Goal: Contribute content

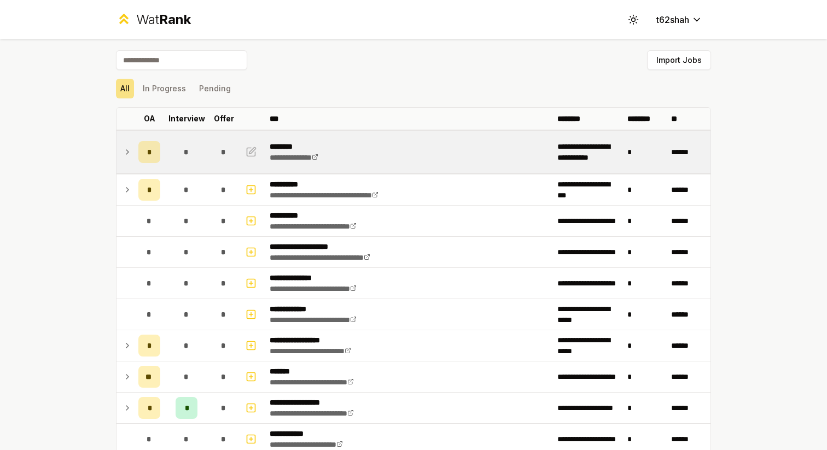
click at [132, 161] on td at bounding box center [126, 152] width 18 height 42
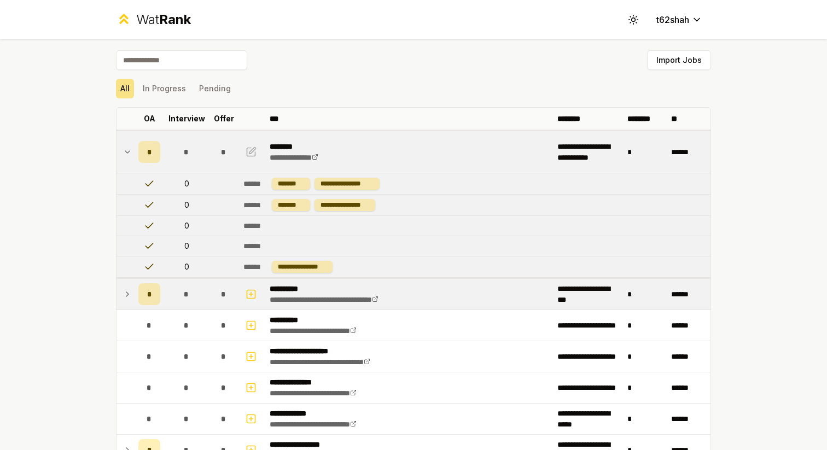
click at [124, 294] on icon at bounding box center [127, 294] width 9 height 13
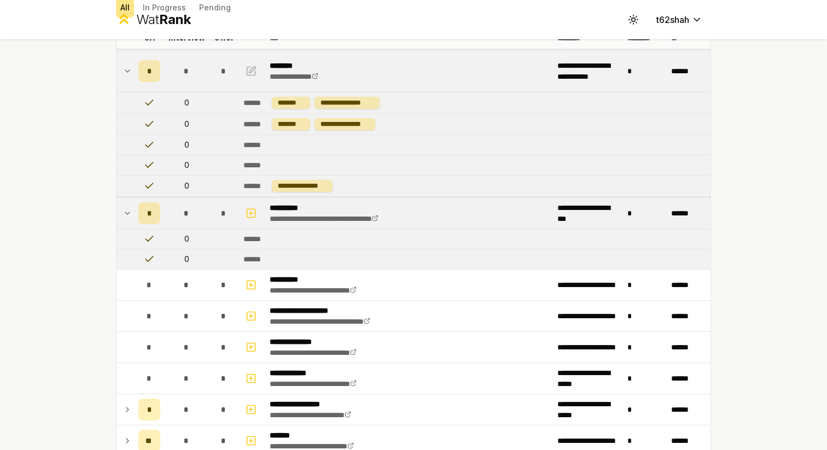
scroll to position [82, 0]
click at [250, 217] on icon "button" at bounding box center [251, 212] width 11 height 13
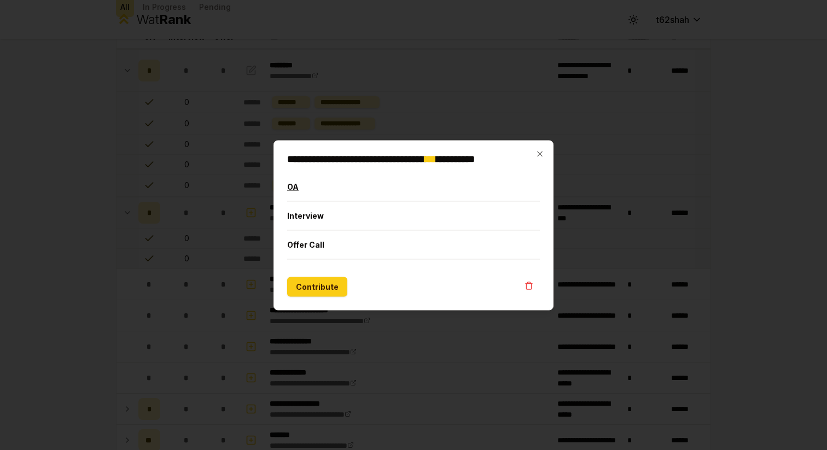
click at [316, 175] on button "OA" at bounding box center [413, 186] width 253 height 28
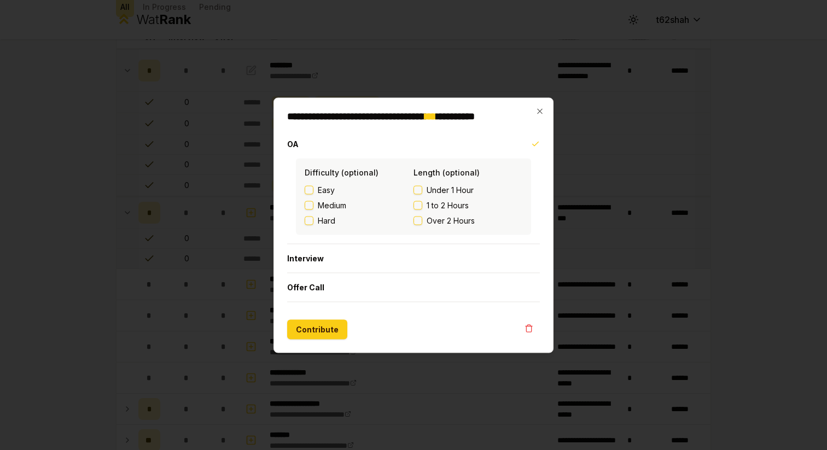
click at [436, 219] on span "Over 2 Hours" at bounding box center [451, 220] width 48 height 11
click at [422, 219] on button "Over 2 Hours" at bounding box center [418, 220] width 9 height 9
click at [316, 222] on label "Hard" at bounding box center [359, 220] width 109 height 11
click at [314, 222] on button "Hard" at bounding box center [309, 220] width 9 height 9
click at [314, 327] on button "Contribute" at bounding box center [317, 330] width 60 height 20
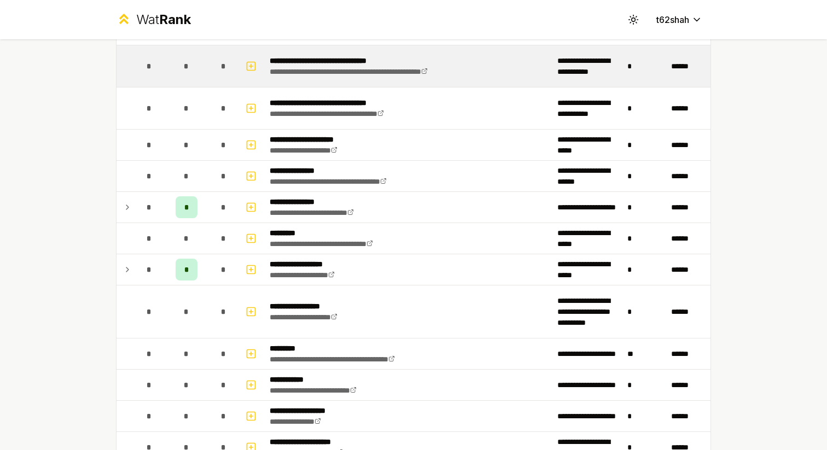
scroll to position [1252, 0]
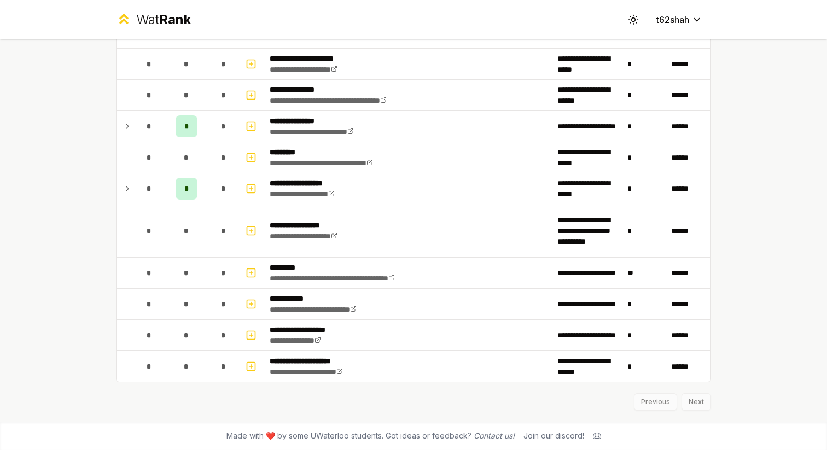
click at [685, 404] on div "Previous Next" at bounding box center [413, 397] width 595 height 28
click at [694, 404] on div "Previous Next" at bounding box center [413, 397] width 595 height 28
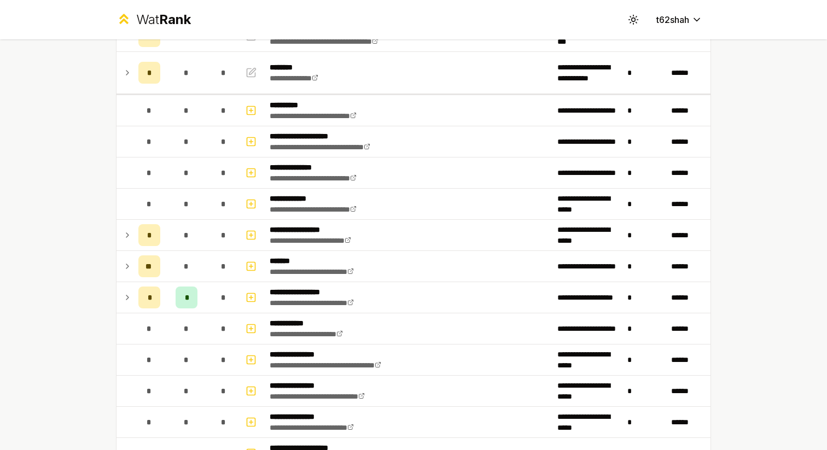
scroll to position [0, 0]
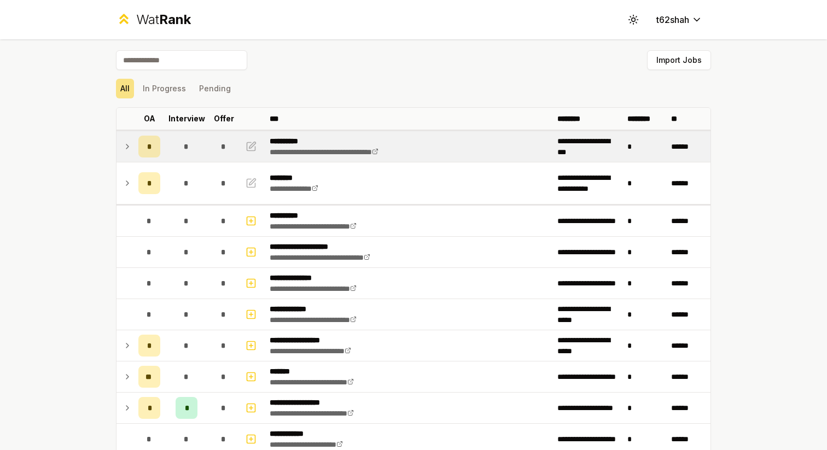
click at [140, 146] on div "*" at bounding box center [149, 147] width 22 height 22
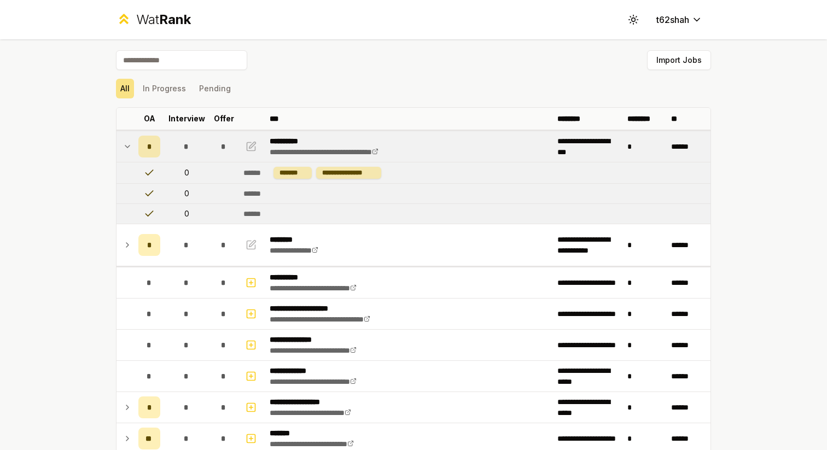
click at [130, 150] on icon at bounding box center [127, 146] width 9 height 13
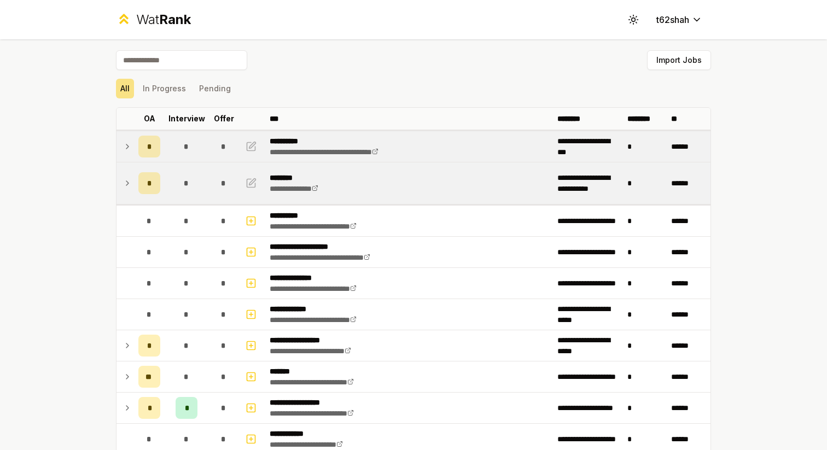
click at [130, 186] on icon at bounding box center [127, 183] width 9 height 13
